Goal: Transaction & Acquisition: Purchase product/service

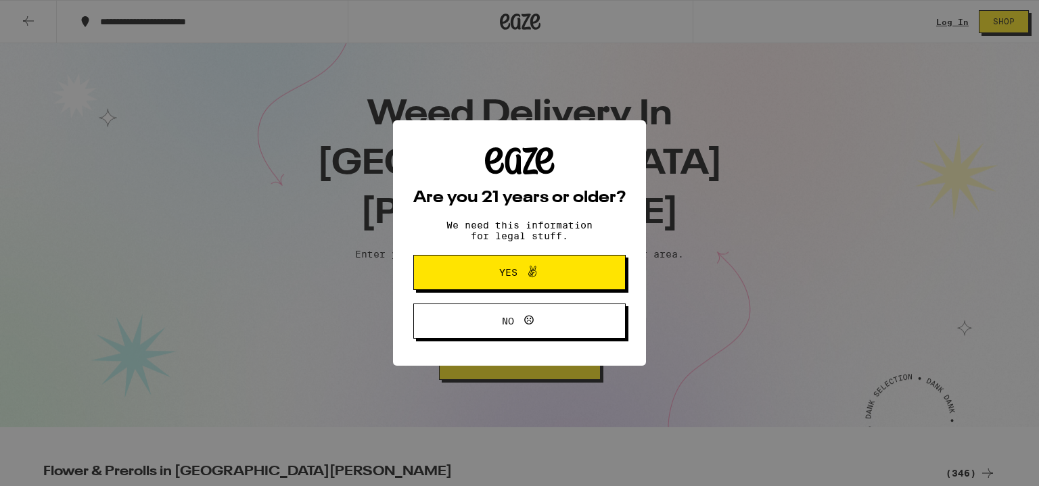
click at [526, 270] on icon at bounding box center [532, 272] width 16 height 16
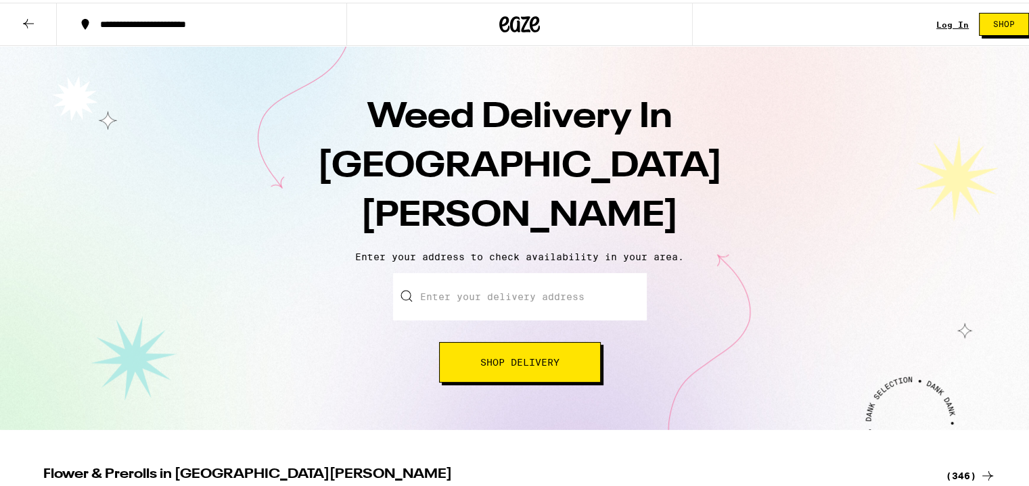
click at [517, 271] on input "Enter your delivery address" at bounding box center [520, 294] width 254 height 47
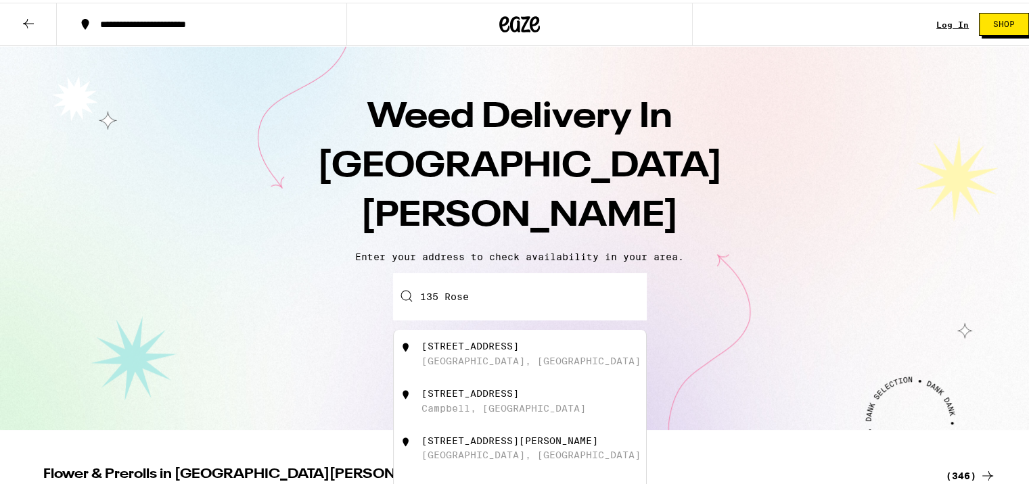
click at [465, 386] on div "[STREET_ADDRESS]" at bounding box center [469, 391] width 97 height 11
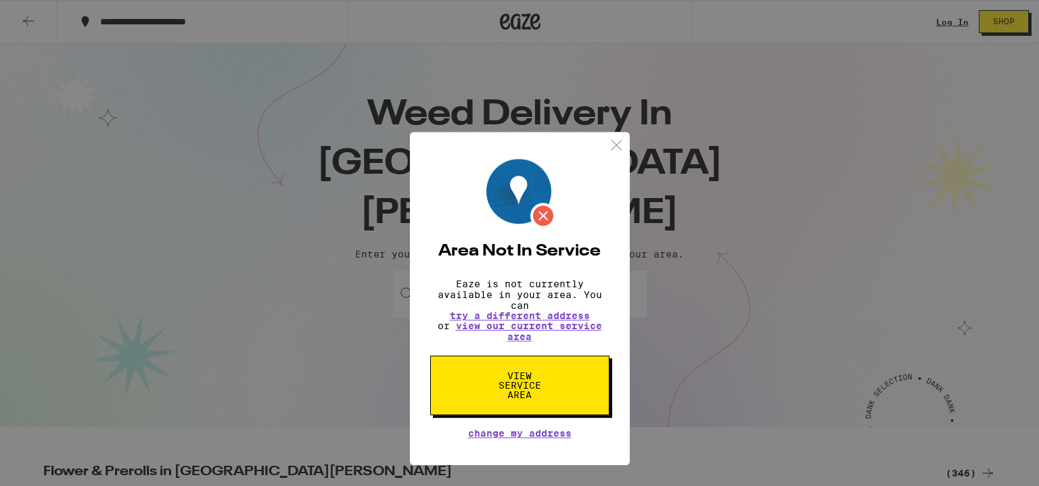
click at [622, 83] on img at bounding box center [616, 89] width 17 height 17
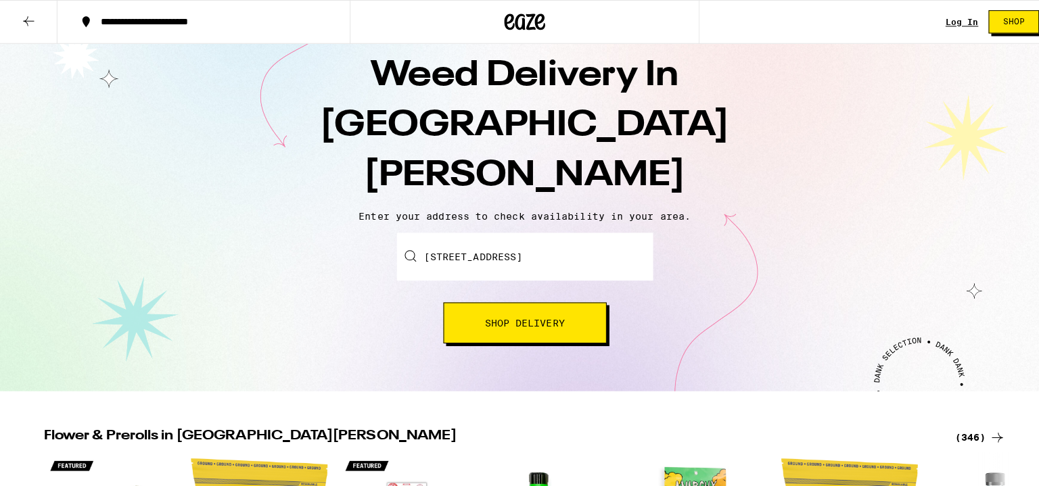
scroll to position [32, 0]
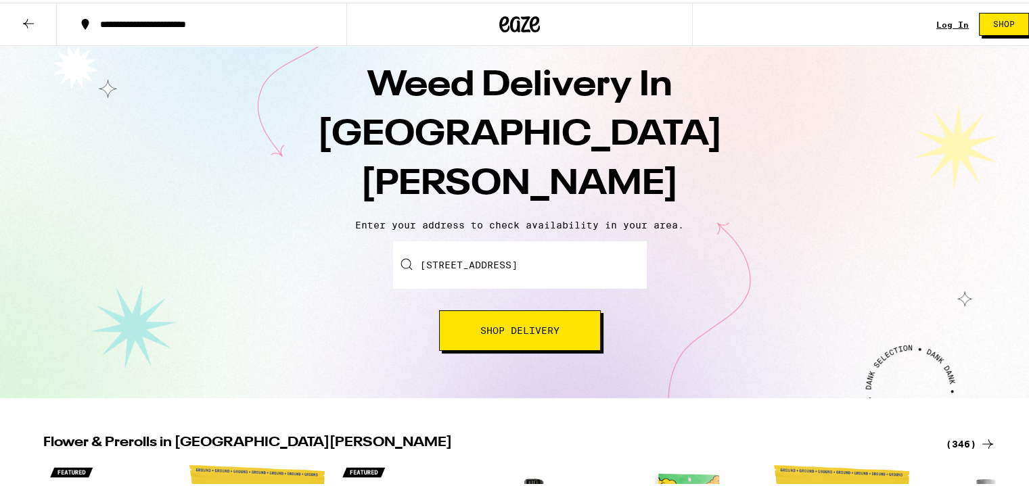
click at [606, 239] on input "[STREET_ADDRESS]" at bounding box center [520, 262] width 254 height 47
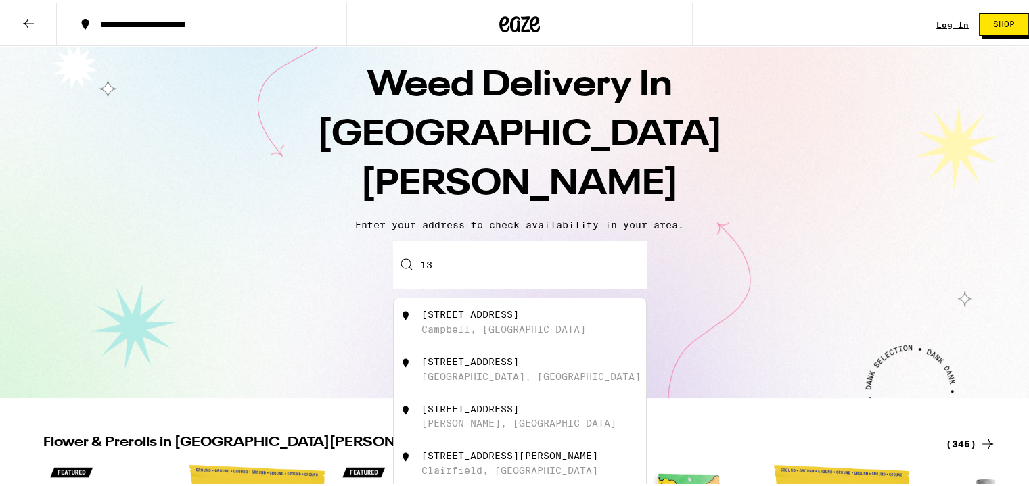
type input "1"
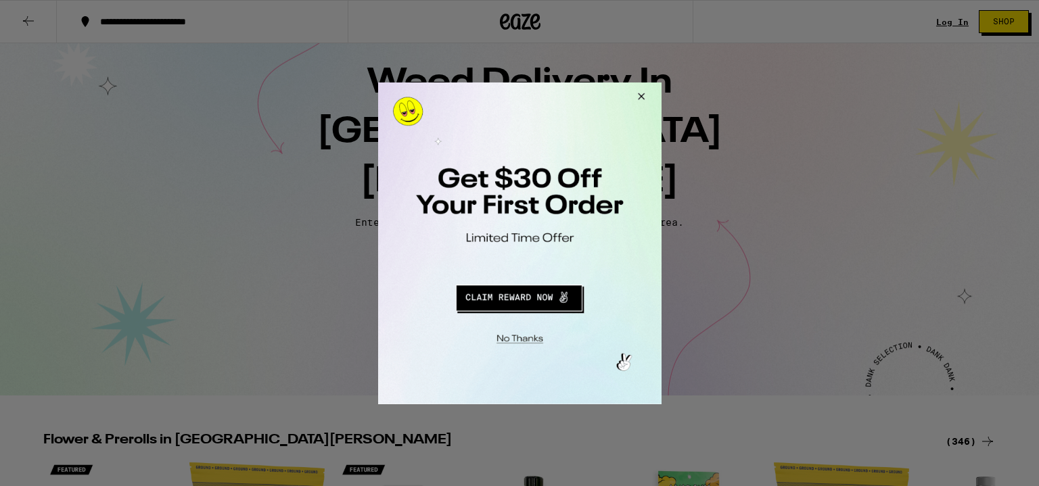
click at [534, 298] on button "Redirect to URL" at bounding box center [517, 295] width 235 height 32
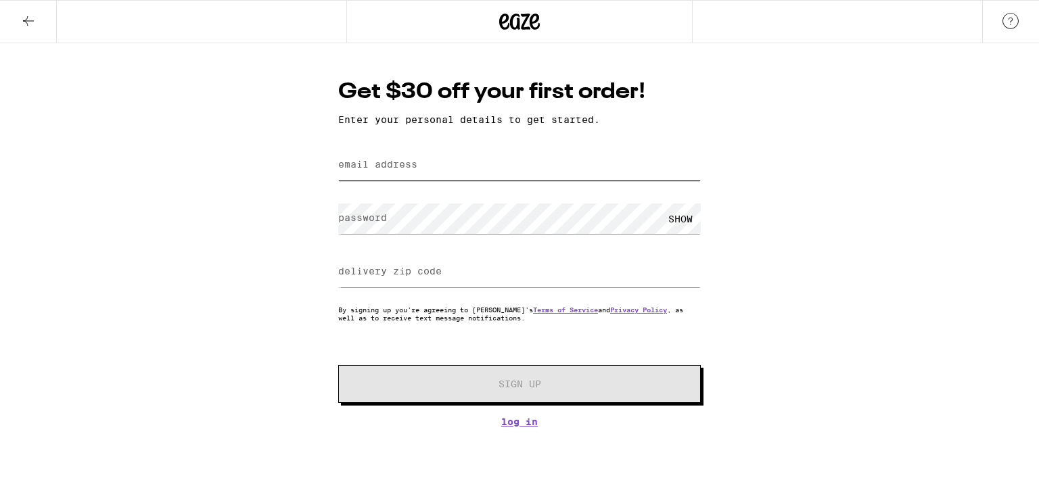
click at [506, 170] on input "email address" at bounding box center [519, 165] width 363 height 30
type input "sej20032000@yahoo.com"
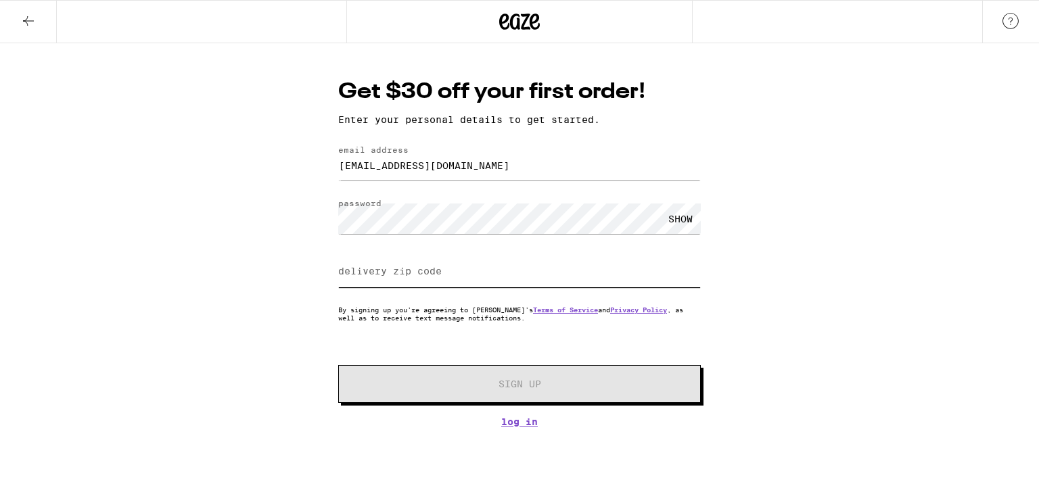
click at [389, 280] on input "delivery zip code" at bounding box center [519, 272] width 363 height 30
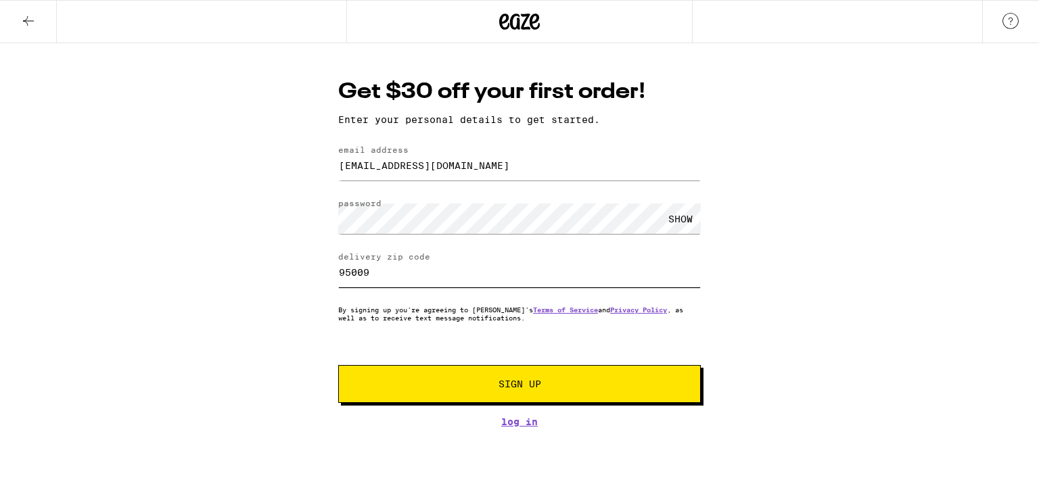
type input "95009"
click at [463, 384] on span "Sign Up" at bounding box center [519, 384] width 269 height 9
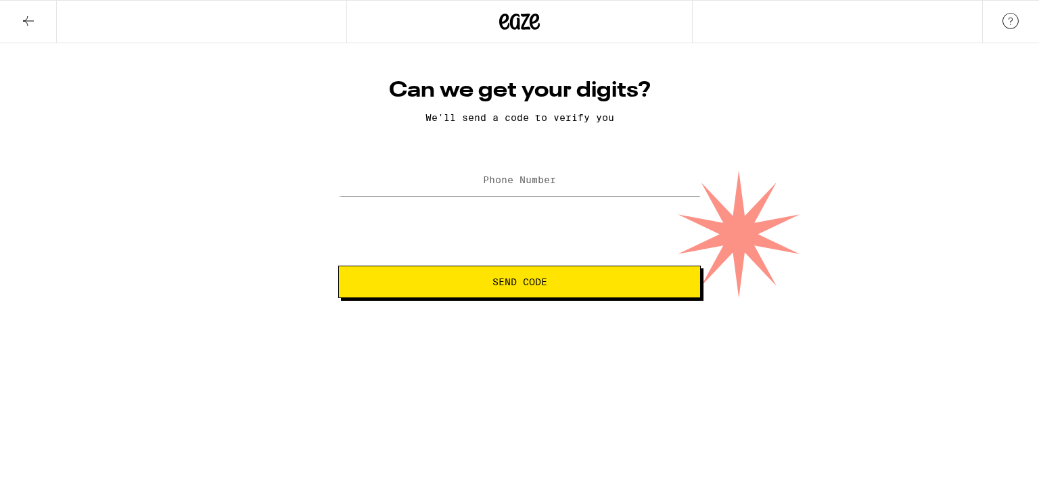
click at [541, 181] on label "Phone Number" at bounding box center [519, 180] width 73 height 11
type input "(408) 921-0548"
click at [555, 288] on button "Send Code" at bounding box center [519, 282] width 363 height 32
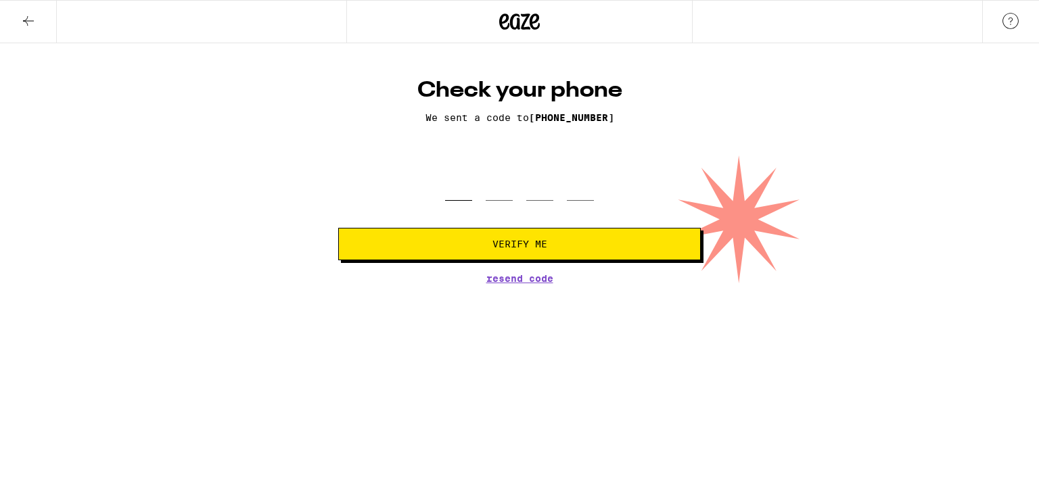
click at [462, 183] on input "tel" at bounding box center [458, 181] width 27 height 40
type input "8"
type input "6"
type input "1"
type input "8"
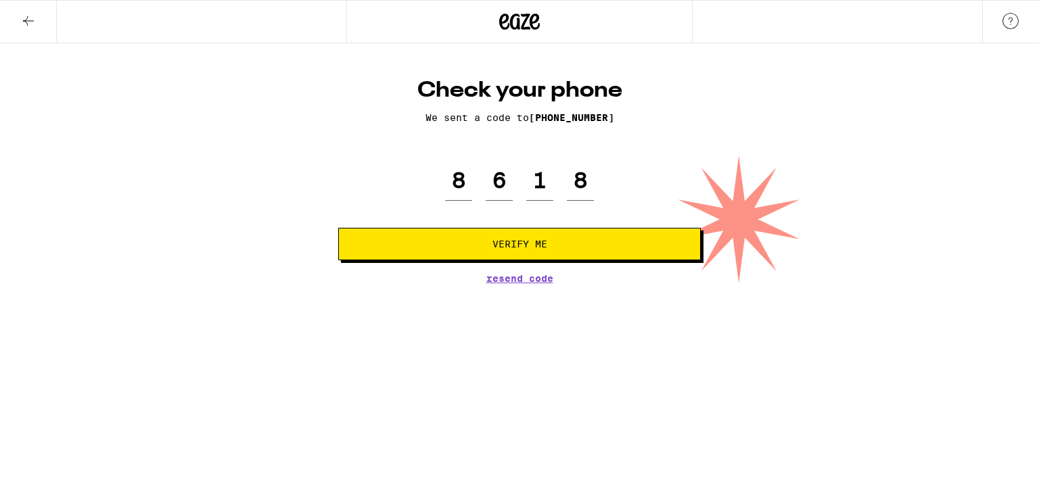
click at [493, 243] on span "Verify Me" at bounding box center [519, 243] width 55 height 9
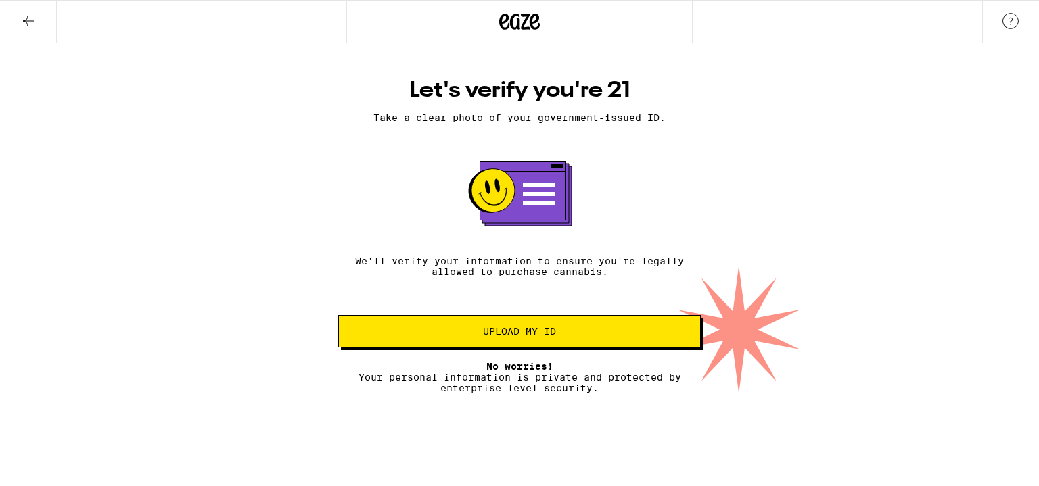
click at [384, 260] on p "We'll verify your information to ensure you're legally allowed to purchase cann…" at bounding box center [519, 267] width 363 height 22
click at [568, 340] on button "Upload my ID" at bounding box center [519, 331] width 363 height 32
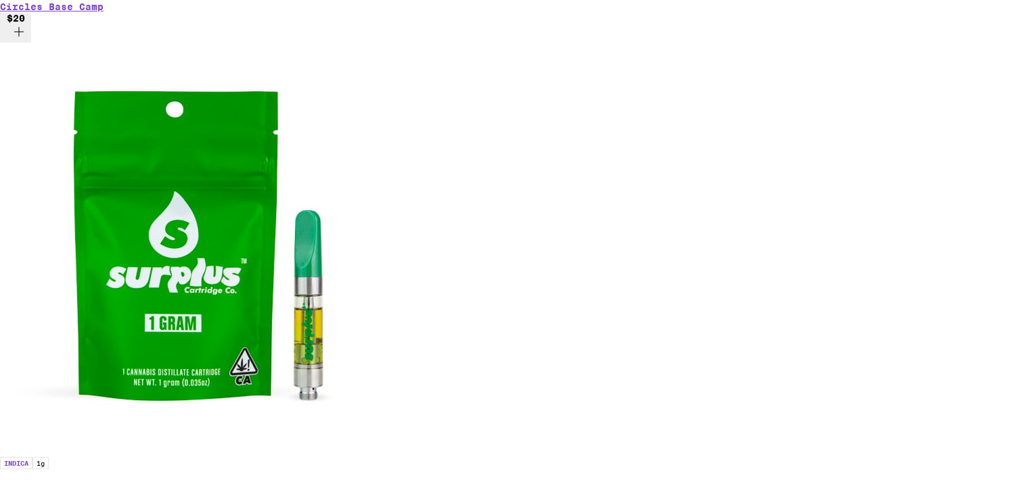
scroll to position [5233, 0]
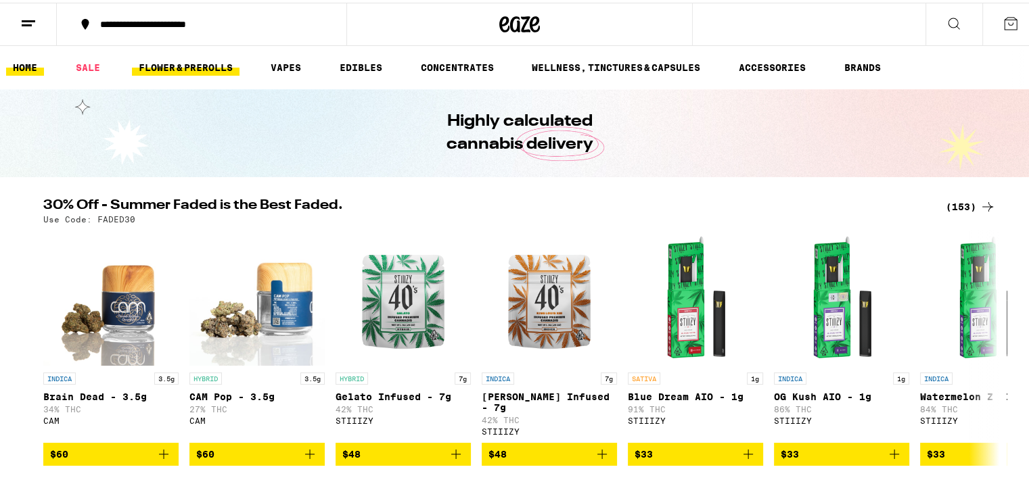
click at [198, 64] on link "FLOWER & PREROLLS" at bounding box center [186, 65] width 108 height 16
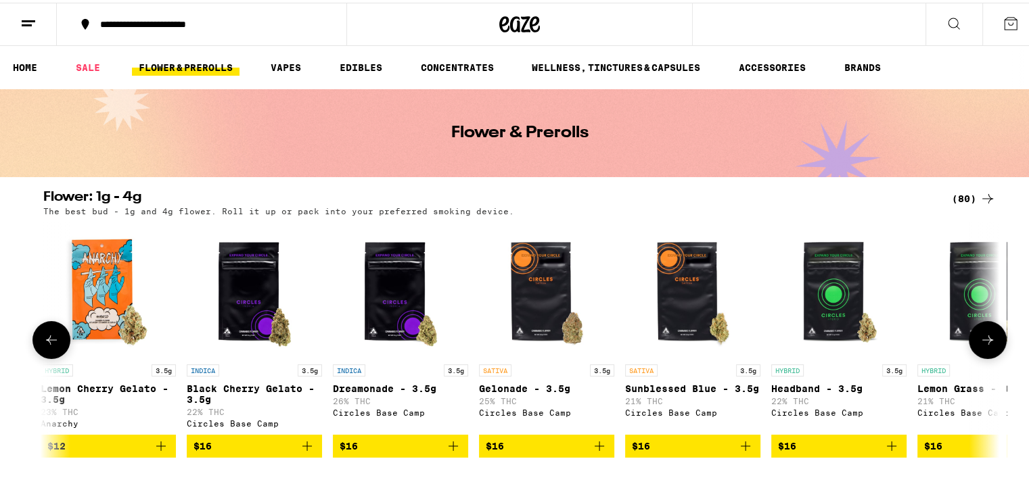
scroll to position [0, 733]
click at [661, 294] on img "Open page for Sunblessed Blue - 3.5g from Circles Base Camp" at bounding box center [692, 287] width 135 height 135
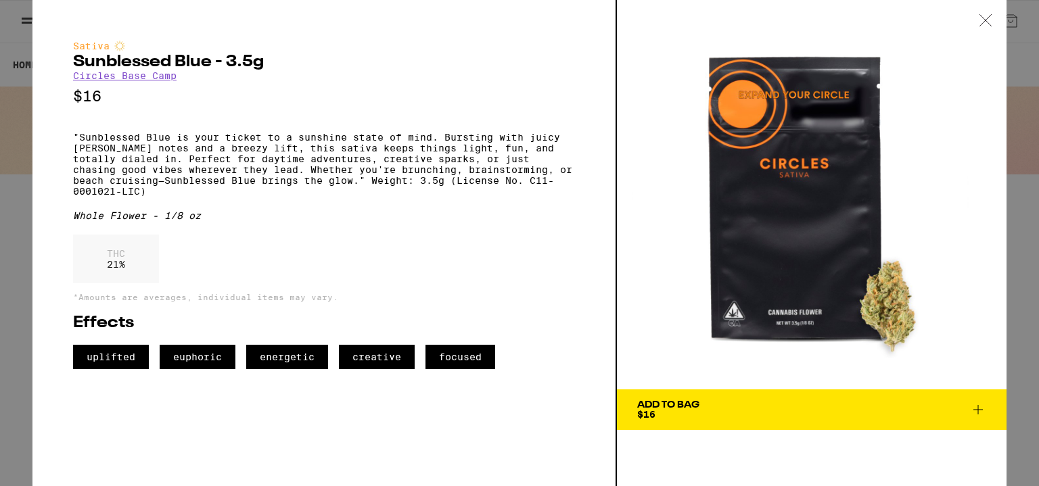
click at [981, 412] on icon at bounding box center [978, 410] width 16 height 16
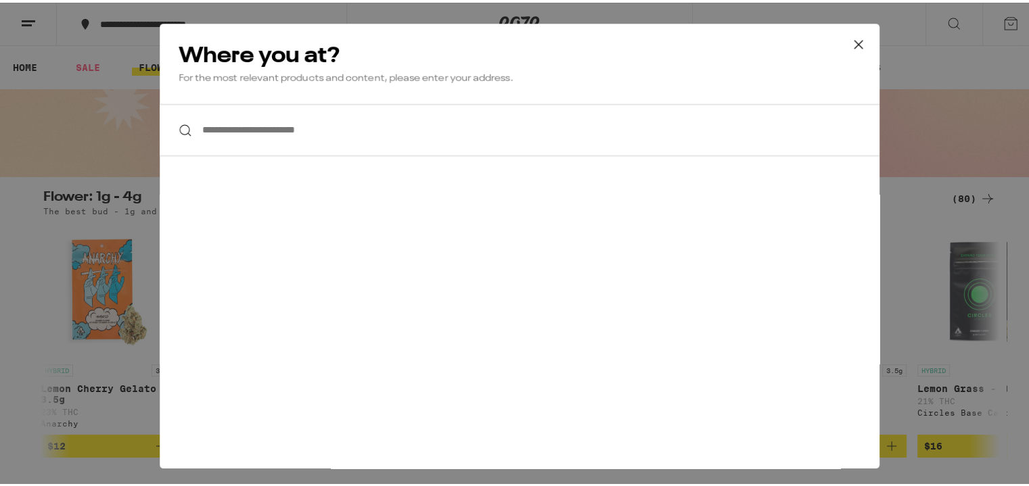
click at [262, 130] on input "**********" at bounding box center [520, 127] width 720 height 52
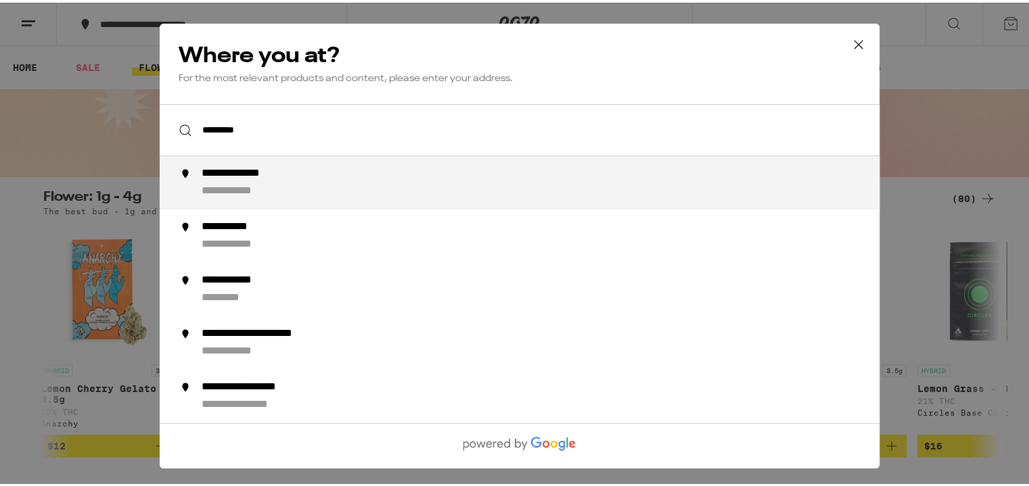
click at [257, 164] on li "**********" at bounding box center [520, 180] width 720 height 53
type input "**********"
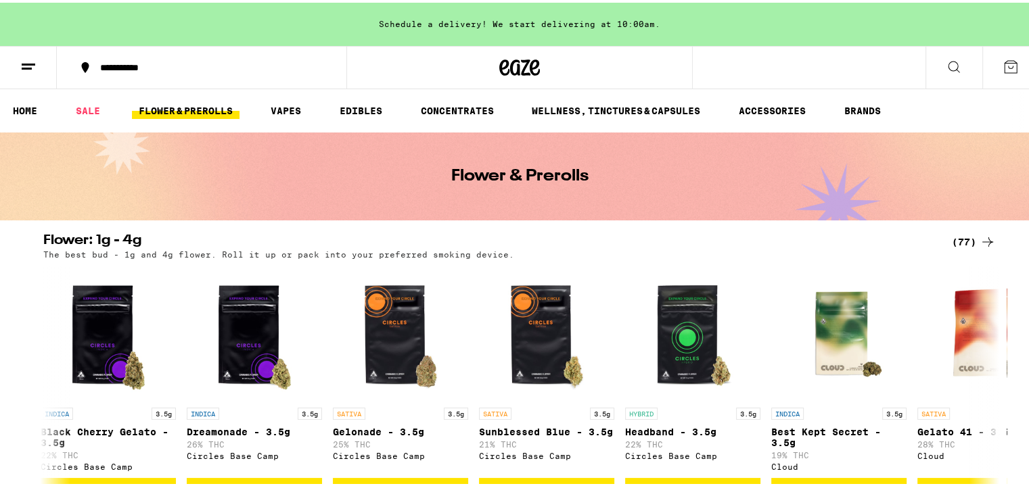
click at [1004, 67] on icon at bounding box center [1011, 64] width 16 height 16
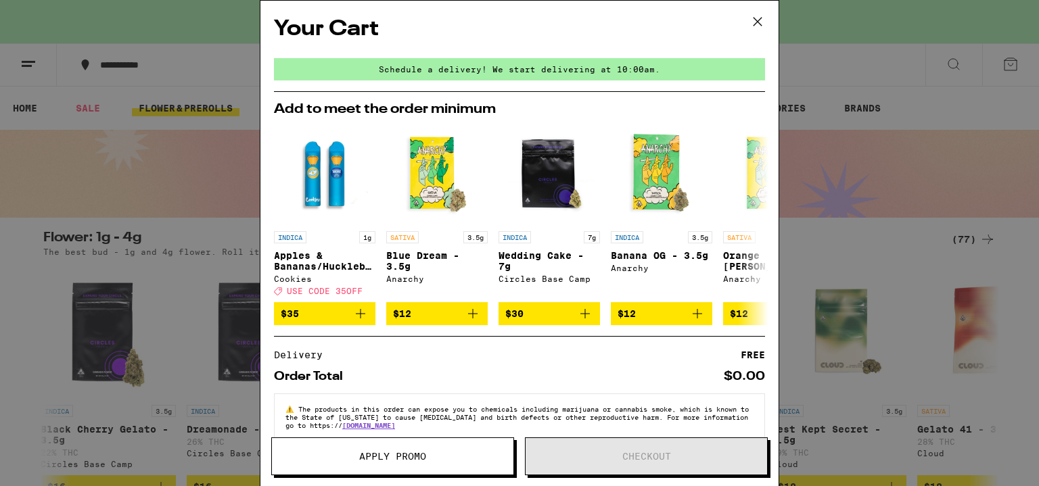
scroll to position [27, 0]
